Goal: Task Accomplishment & Management: Use online tool/utility

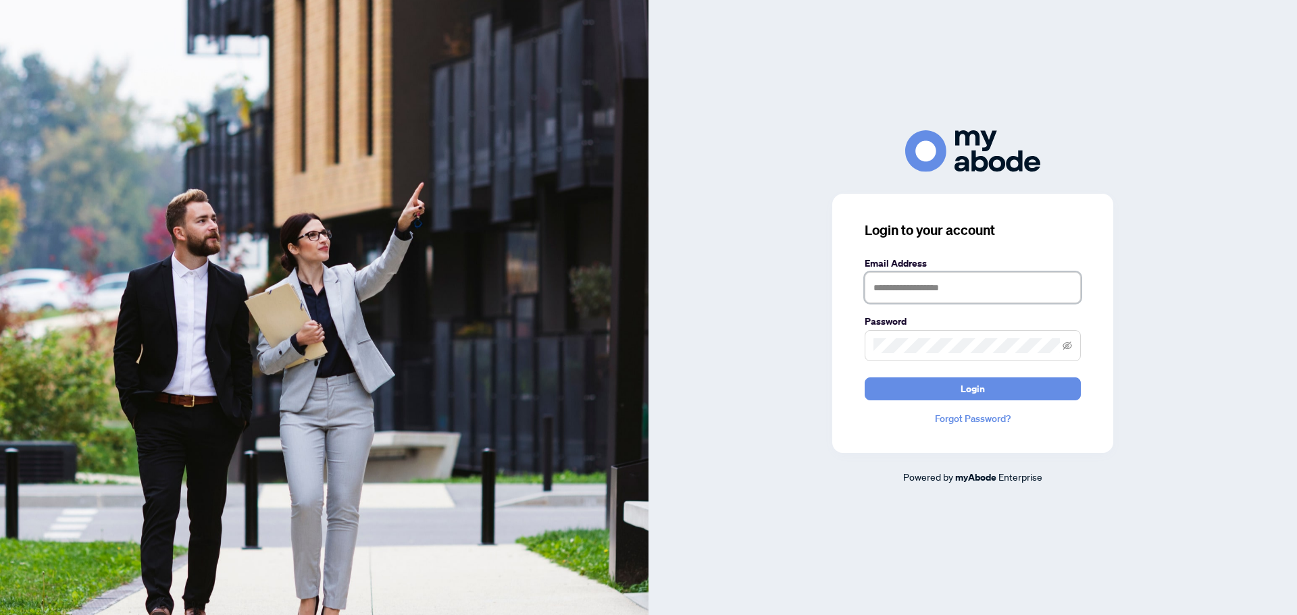
click at [933, 291] on input "text" at bounding box center [973, 287] width 216 height 31
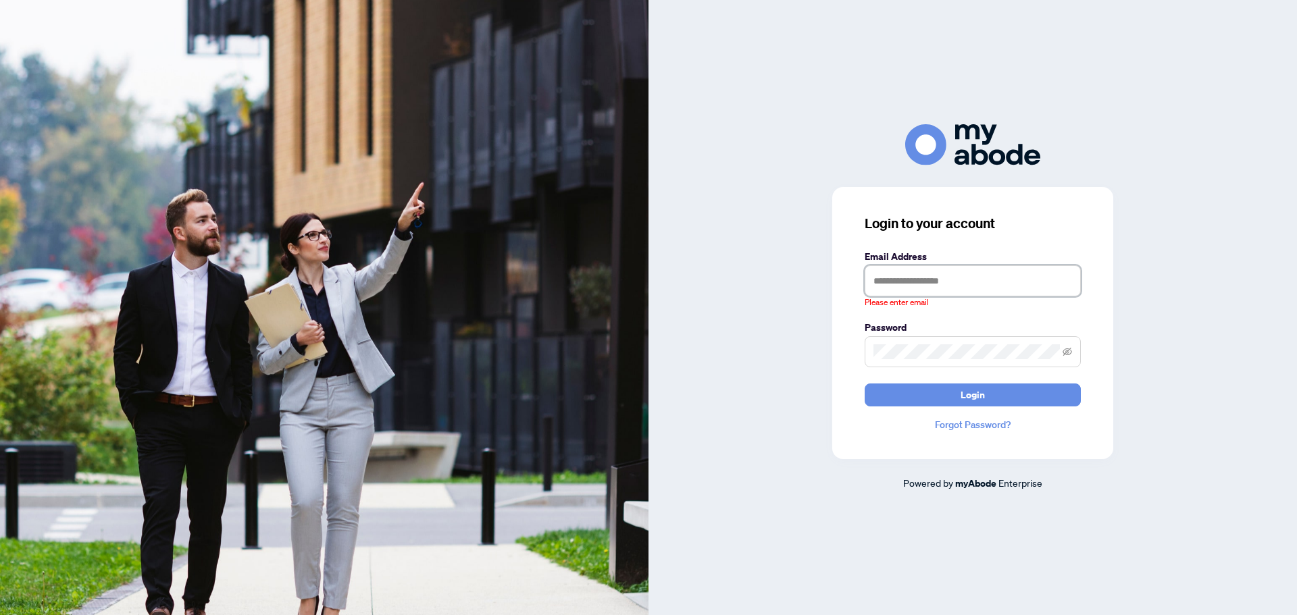
type input "**********"
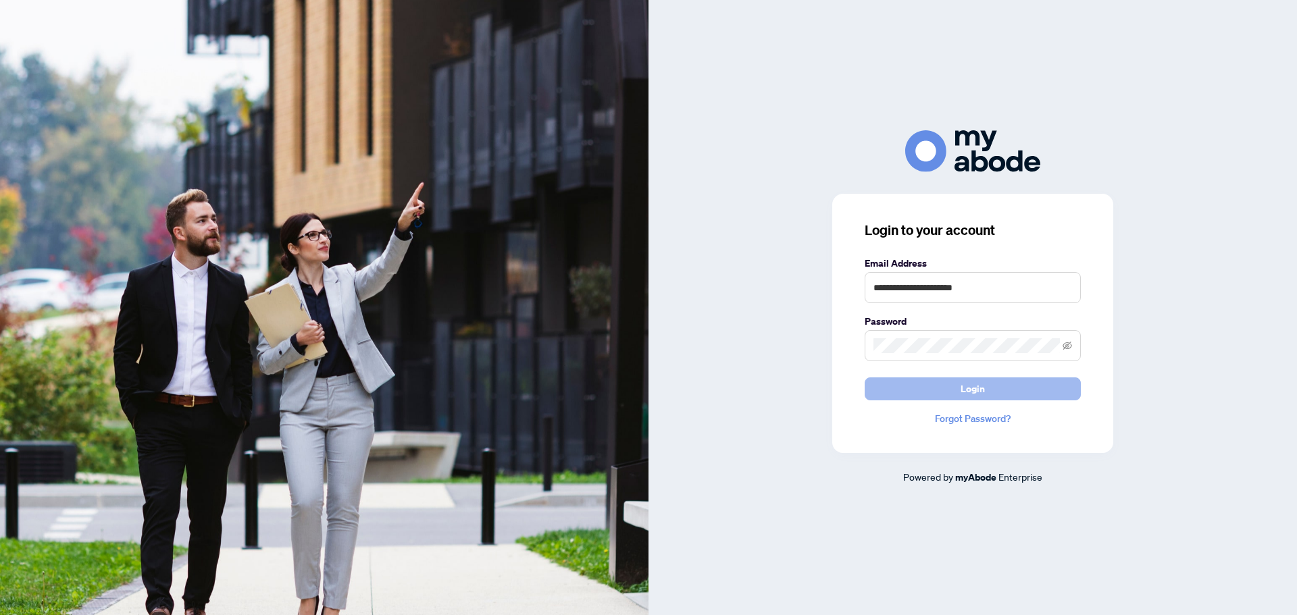
click at [973, 386] on span "Login" at bounding box center [973, 389] width 24 height 22
